Goal: Task Accomplishment & Management: Manage account settings

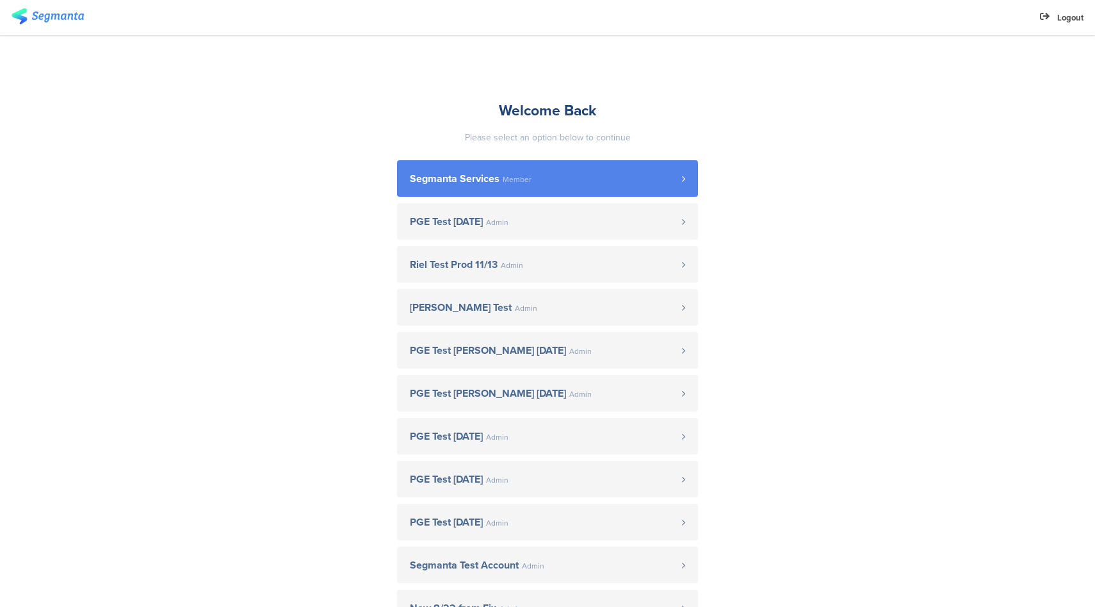
click at [544, 184] on link "Segmanta Services Member" at bounding box center [547, 178] width 301 height 37
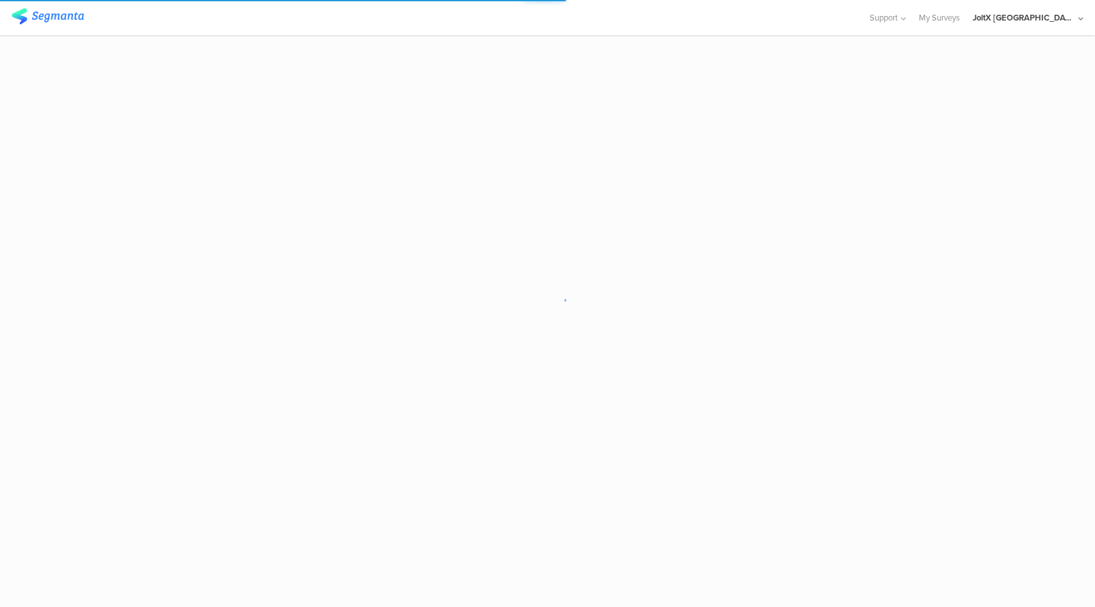
click at [1059, 21] on div "JoltX [GEOGRAPHIC_DATA]" at bounding box center [1024, 18] width 102 height 12
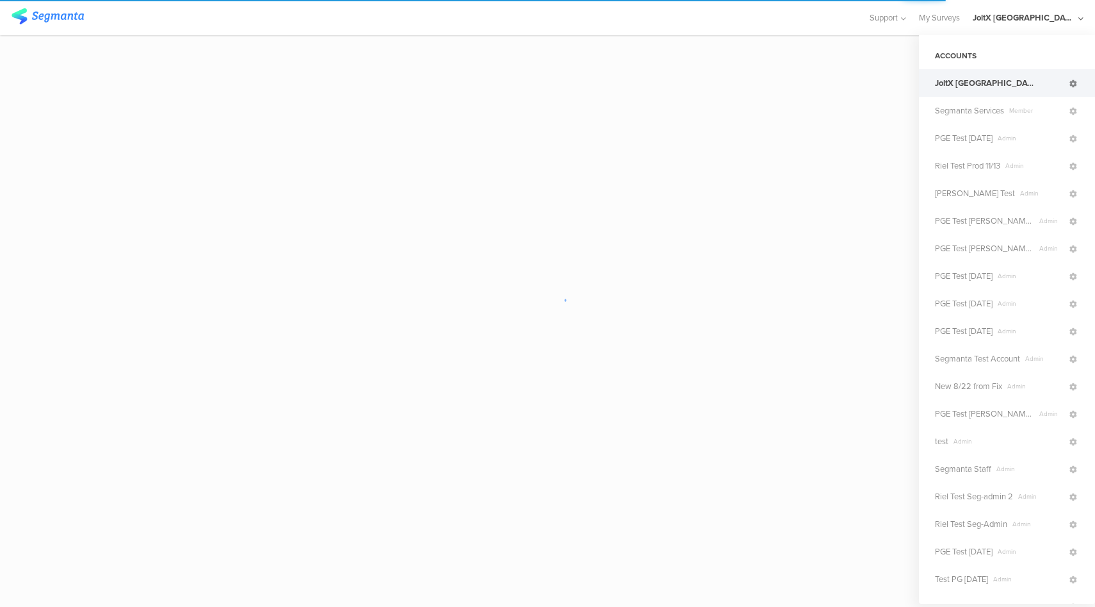
click at [1070, 86] on icon at bounding box center [1074, 84] width 8 height 8
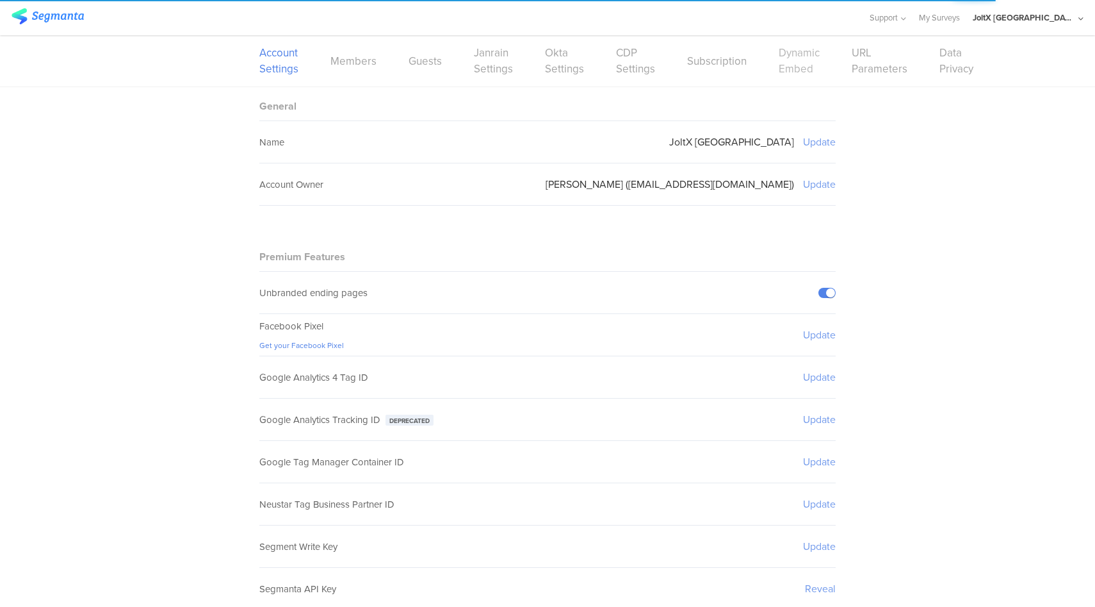
click at [780, 65] on link "Dynamic Embed" at bounding box center [799, 61] width 41 height 32
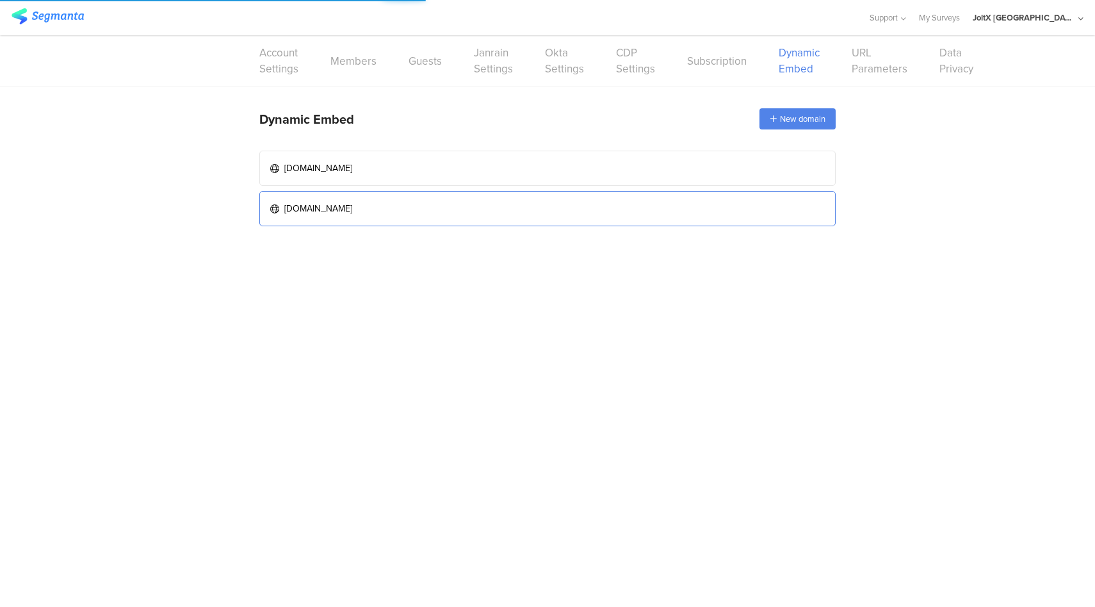
click at [491, 210] on link "[DOMAIN_NAME]" at bounding box center [547, 208] width 576 height 35
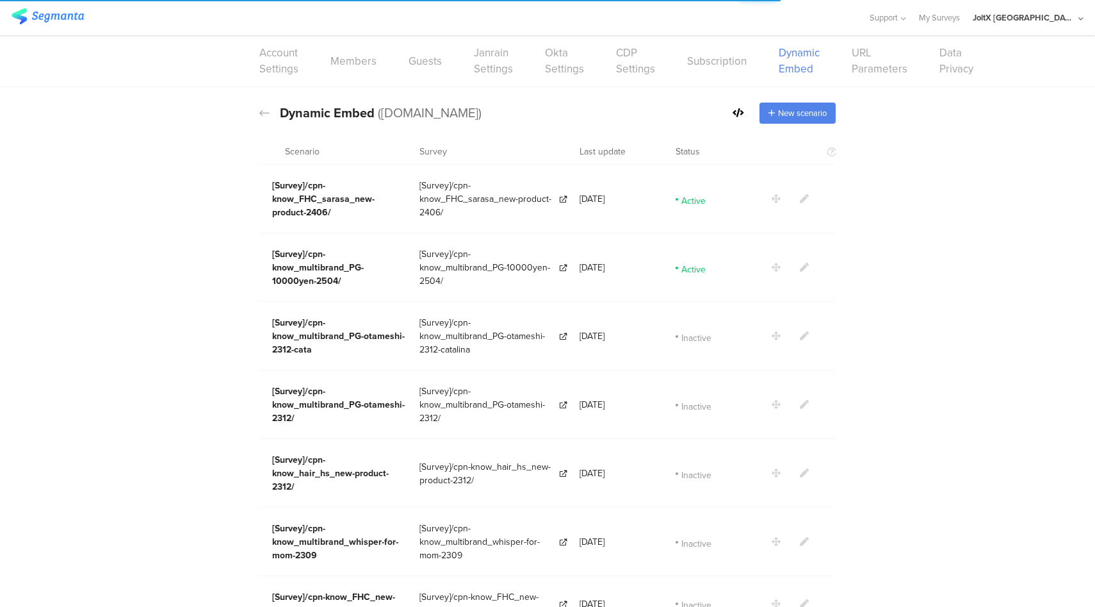
click at [735, 114] on icon at bounding box center [739, 112] width 12 height 9
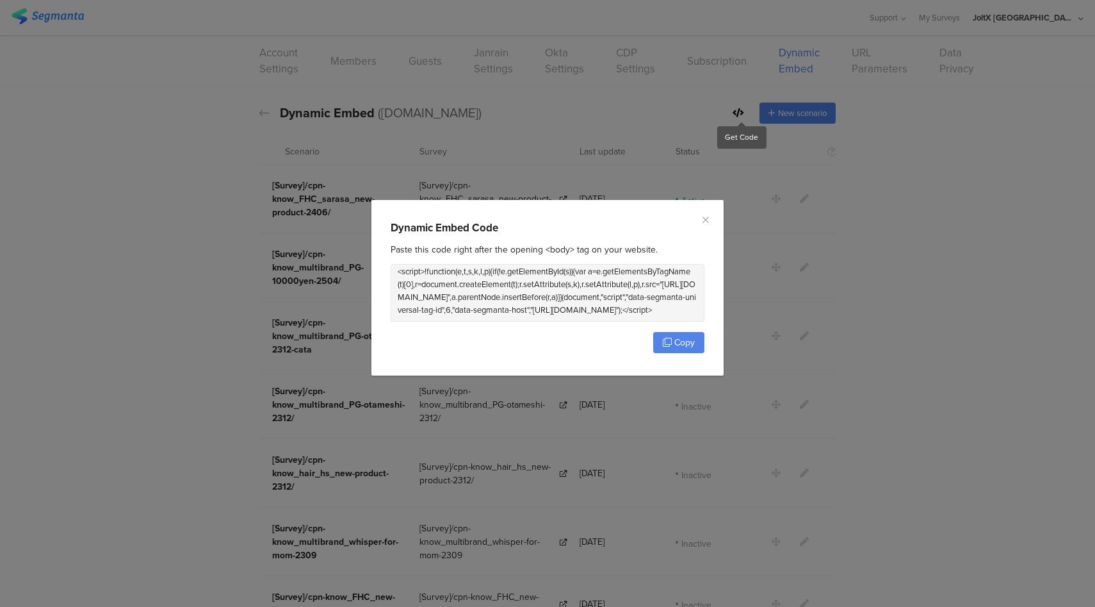
scroll to position [17, 0]
click at [701, 222] on icon "Close" at bounding box center [706, 220] width 10 height 10
